Goal: Navigation & Orientation: Go to known website

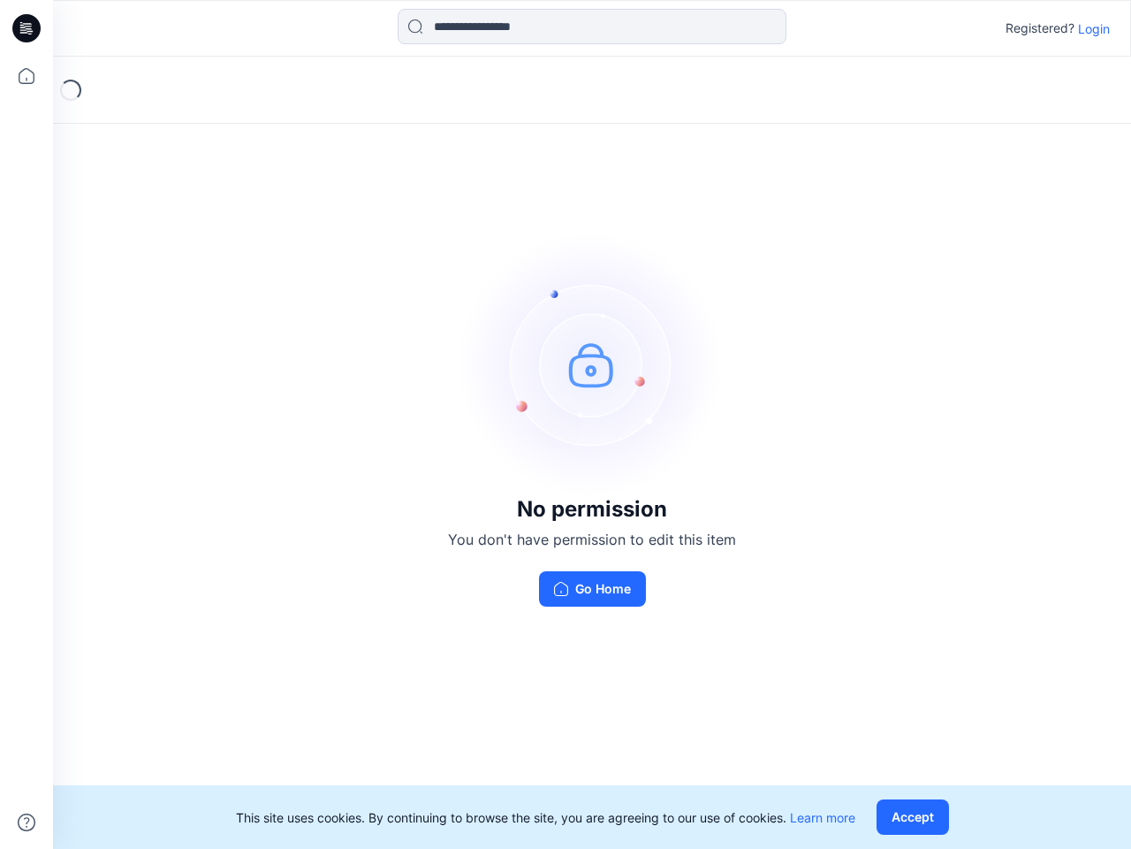
click at [566, 424] on img at bounding box center [592, 364] width 265 height 265
click at [27, 28] on icon at bounding box center [29, 28] width 7 height 1
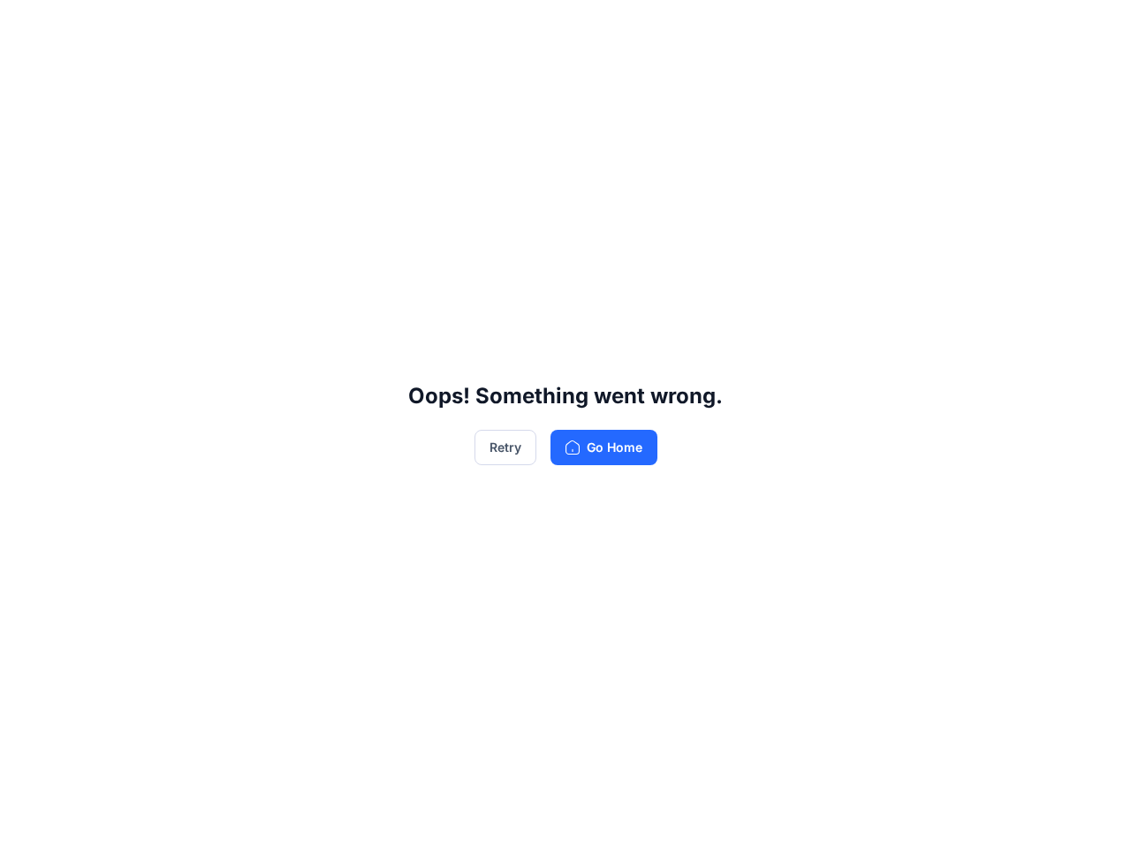
click at [27, 76] on div "Oops! Something went wrong. Retry Go Home" at bounding box center [565, 424] width 1131 height 849
click at [27, 822] on div "Oops! Something went wrong. Retry Go Home" at bounding box center [565, 424] width 1131 height 849
click at [592, 27] on div "Oops! Something went wrong. Retry Go Home" at bounding box center [565, 424] width 1131 height 849
click at [1094, 28] on div "Oops! Something went wrong. Retry Go Home" at bounding box center [565, 424] width 1131 height 849
click at [917, 817] on div "Oops! Something went wrong. Retry Go Home" at bounding box center [565, 424] width 1131 height 849
